Goal: Find specific page/section: Find specific page/section

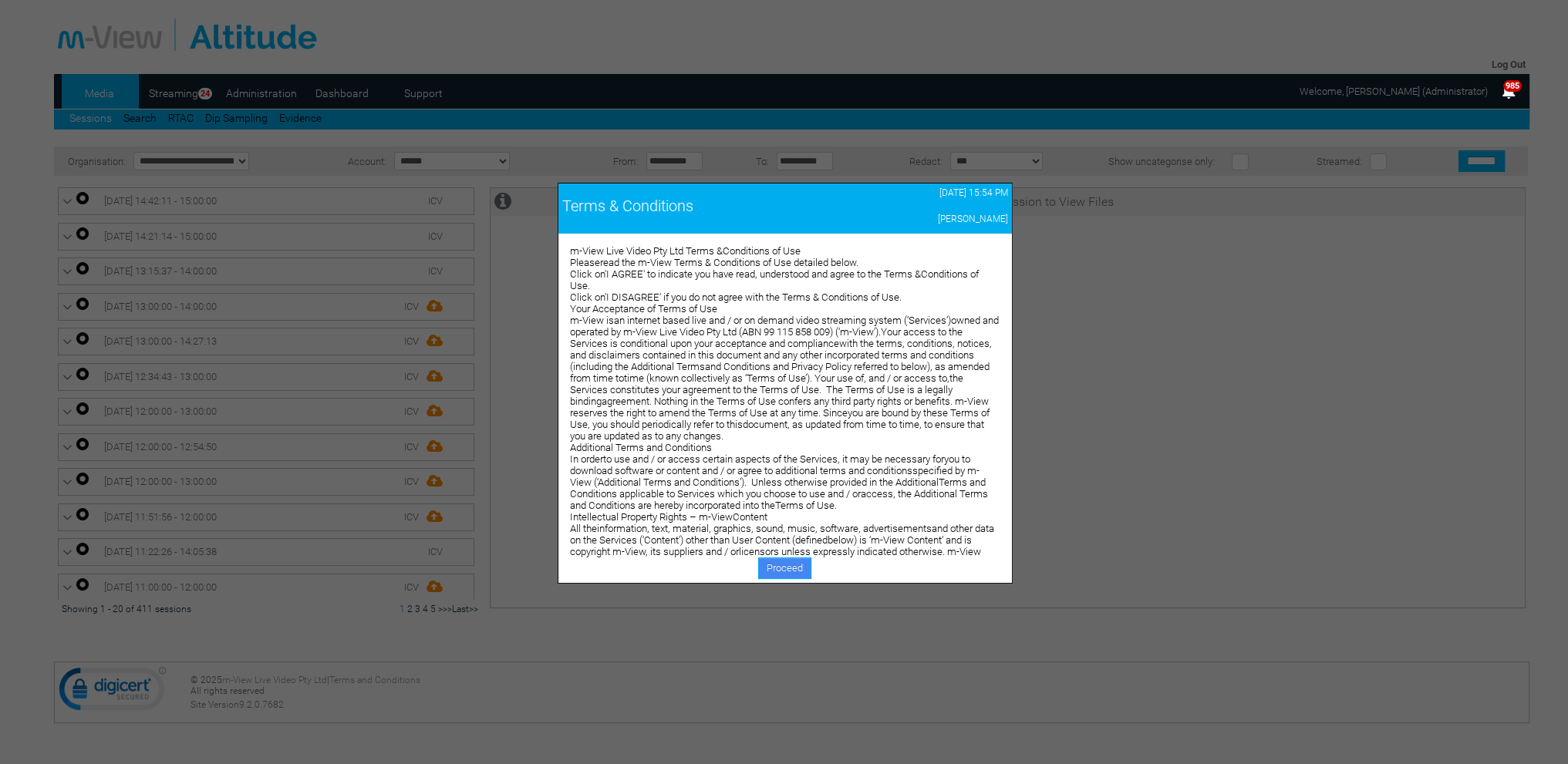
click at [776, 568] on link "Proceed" at bounding box center [784, 567] width 54 height 22
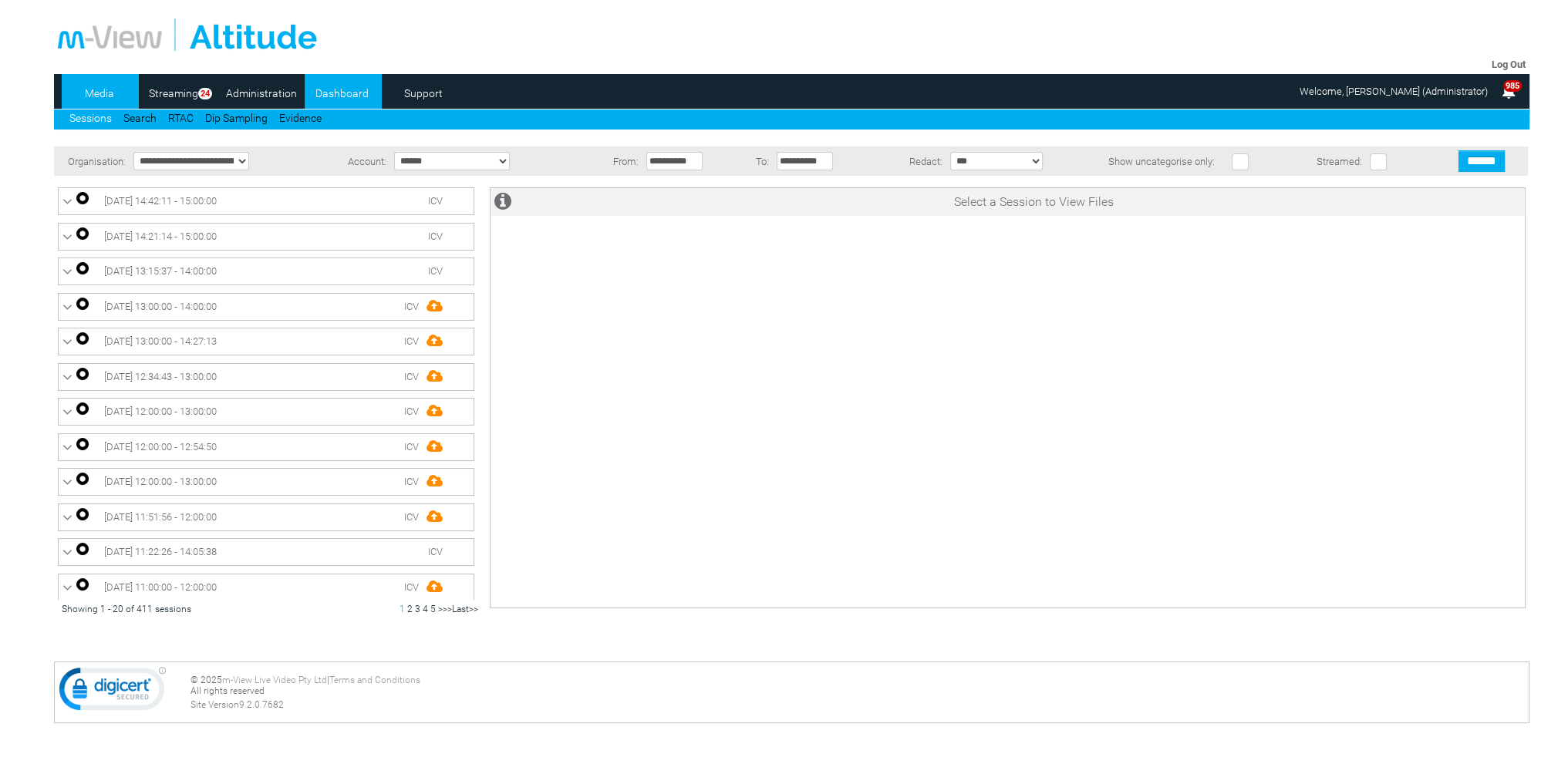
click at [345, 95] on link "Dashboard" at bounding box center [342, 93] width 75 height 23
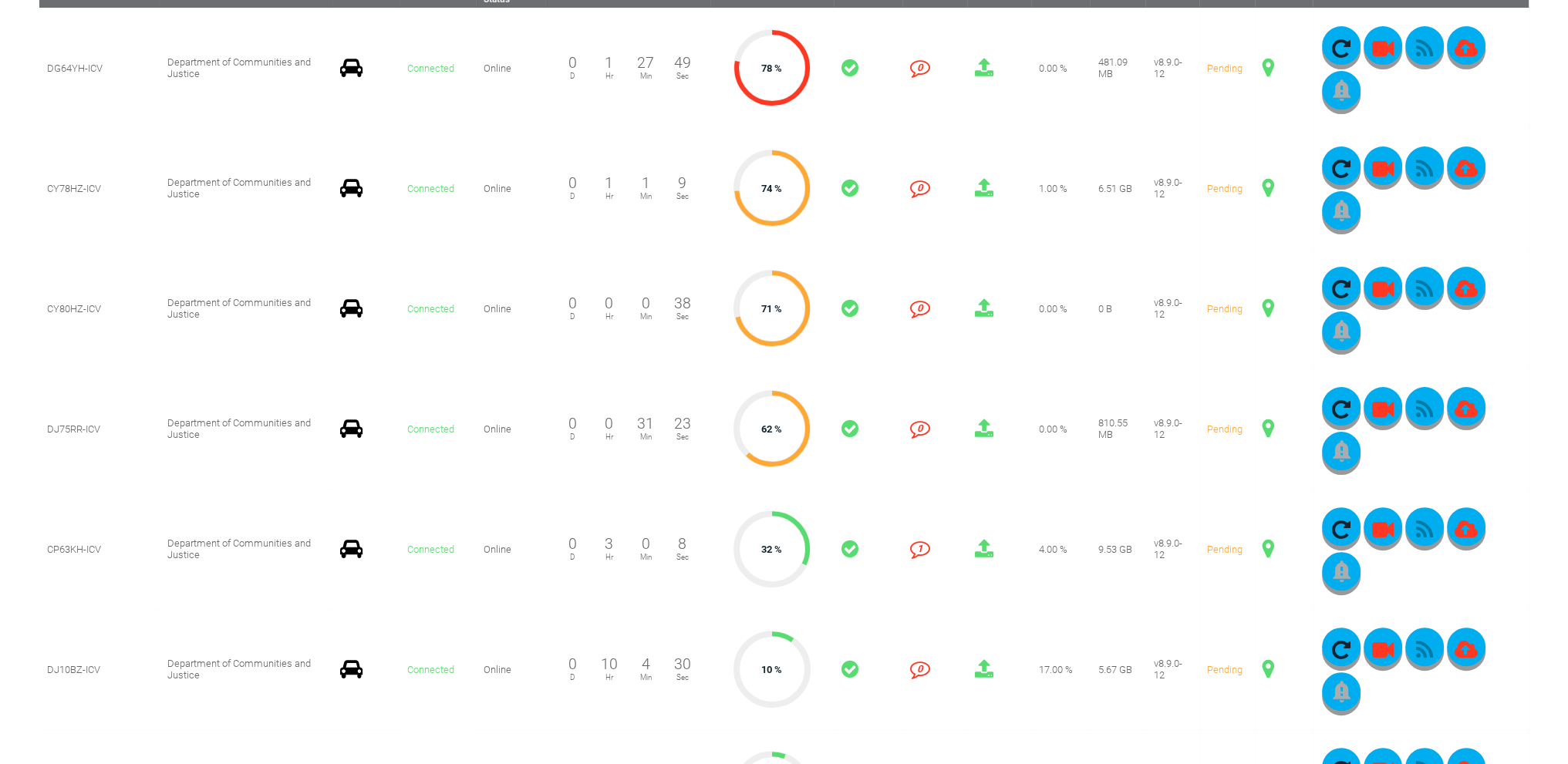
scroll to position [463, 0]
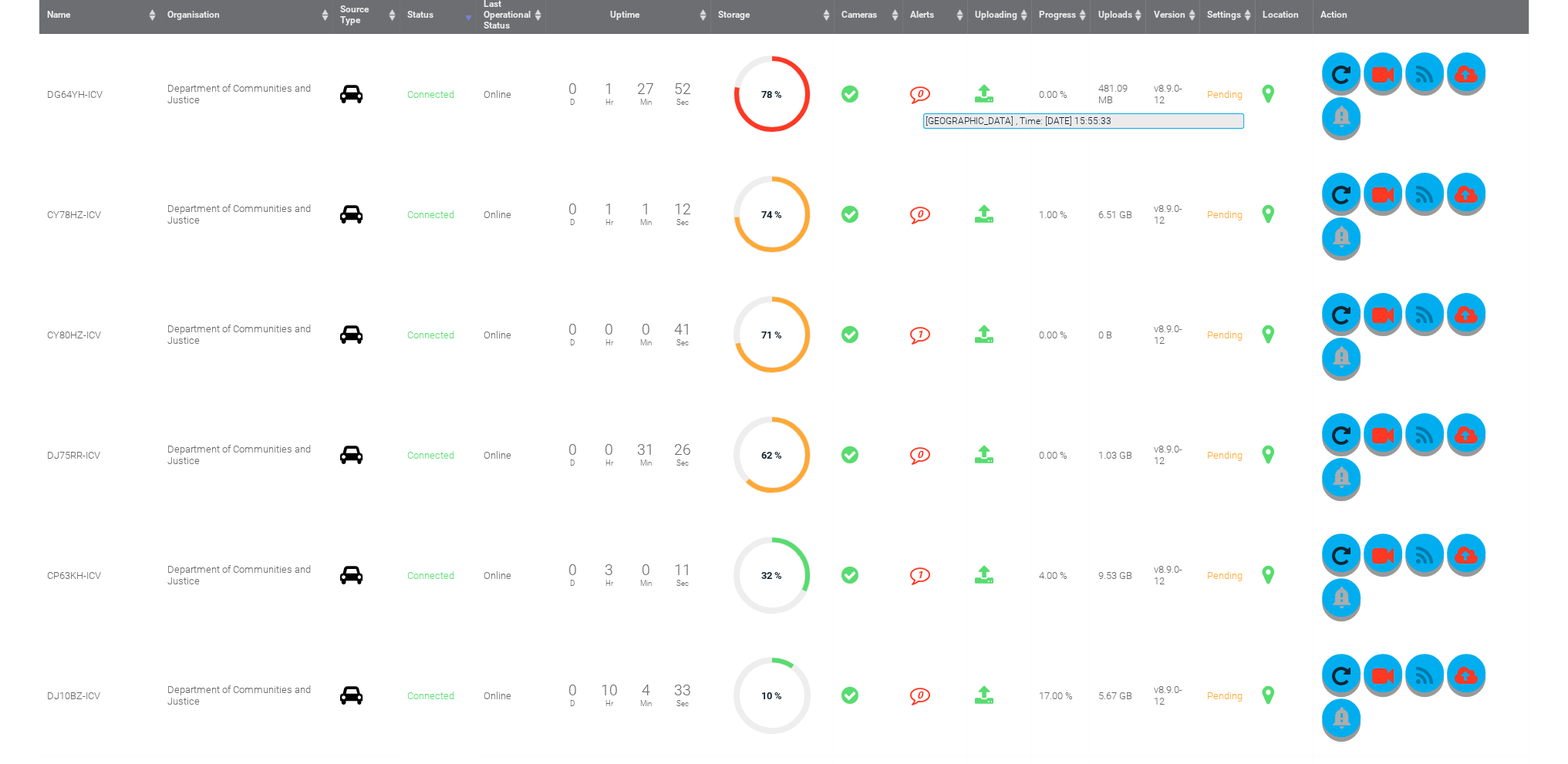
click at [1263, 95] on span at bounding box center [1268, 94] width 11 height 20
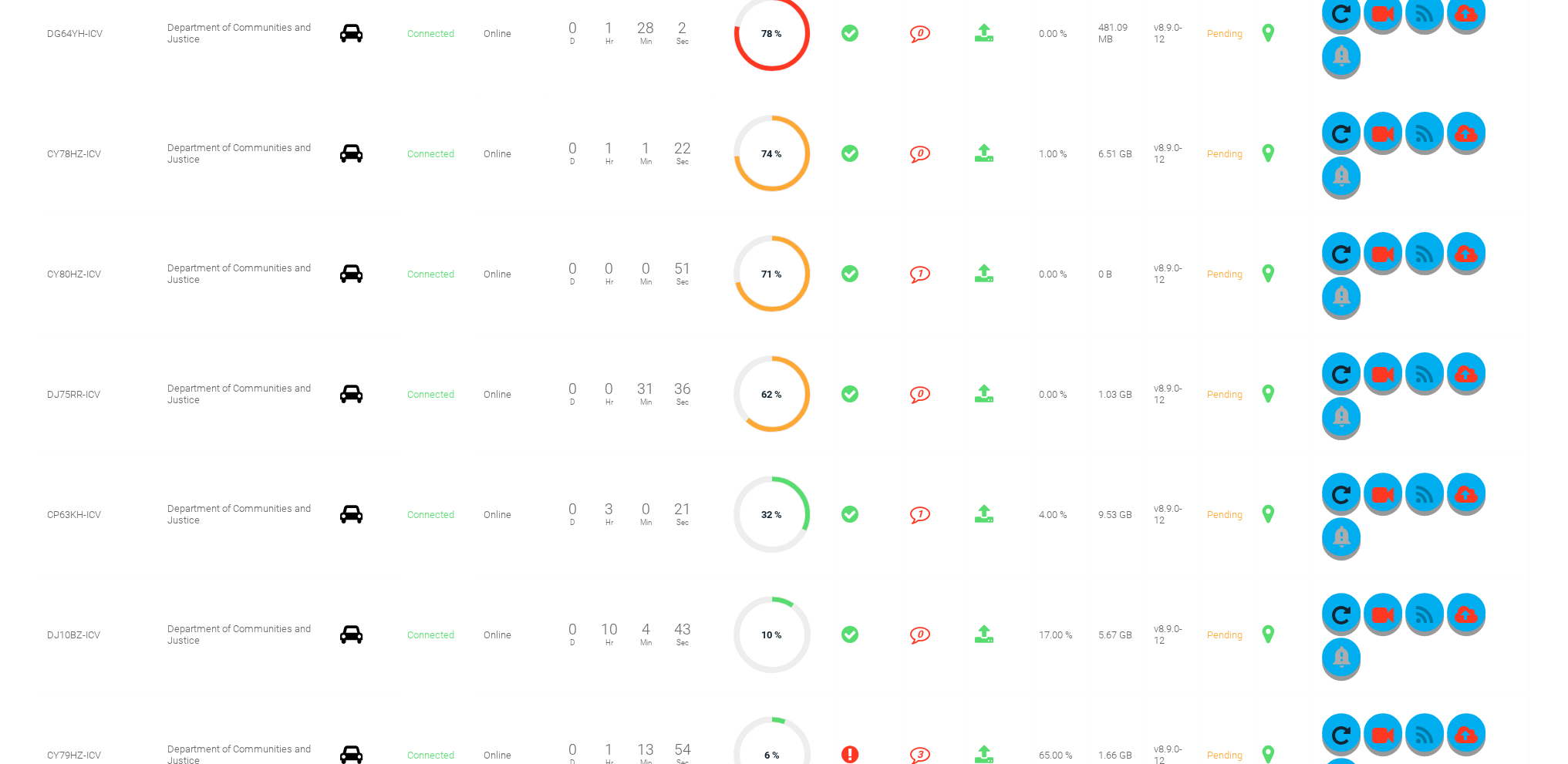
scroll to position [616, 0]
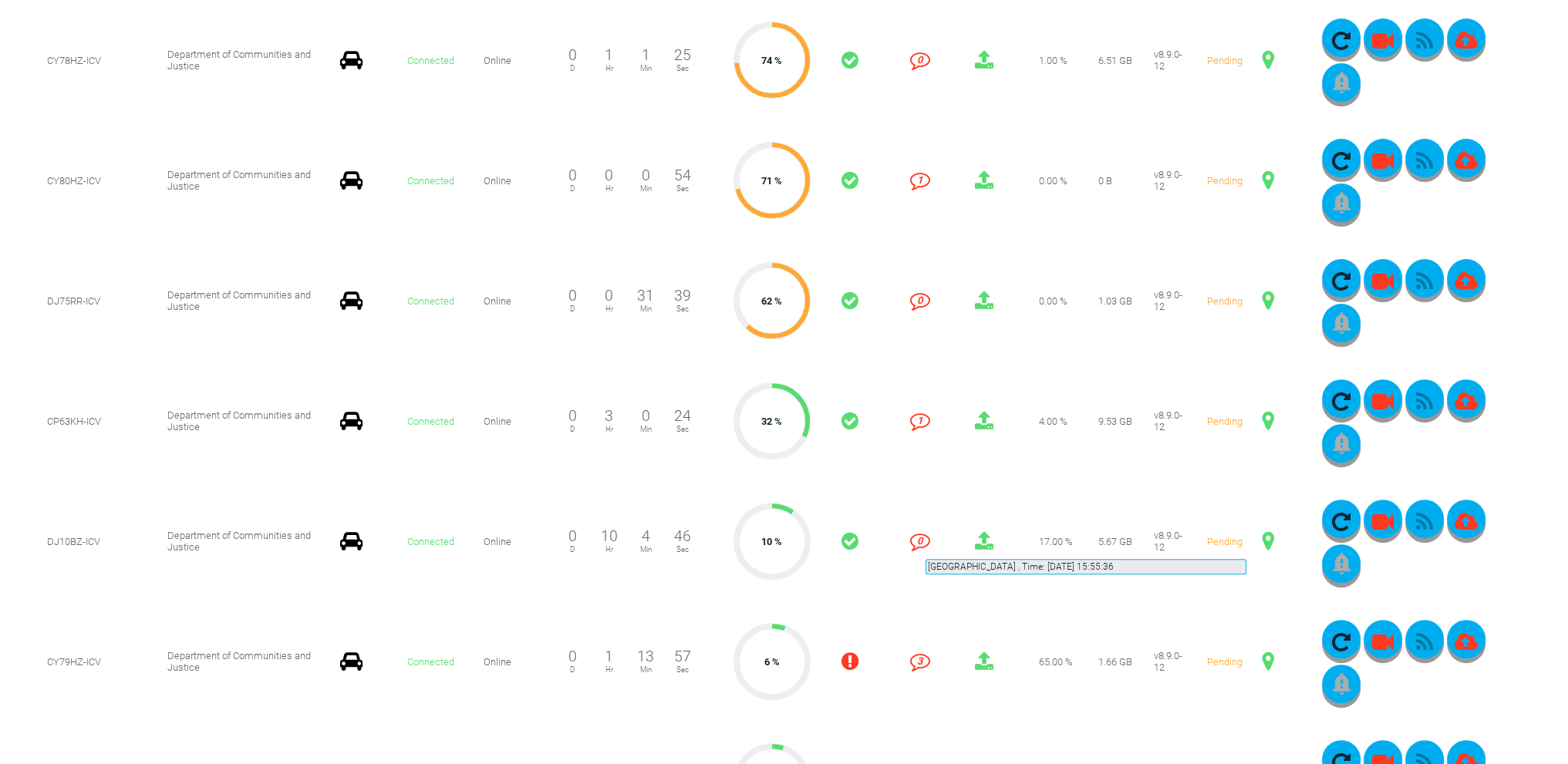
click at [1263, 540] on span at bounding box center [1268, 540] width 11 height 20
